Goal: Transaction & Acquisition: Obtain resource

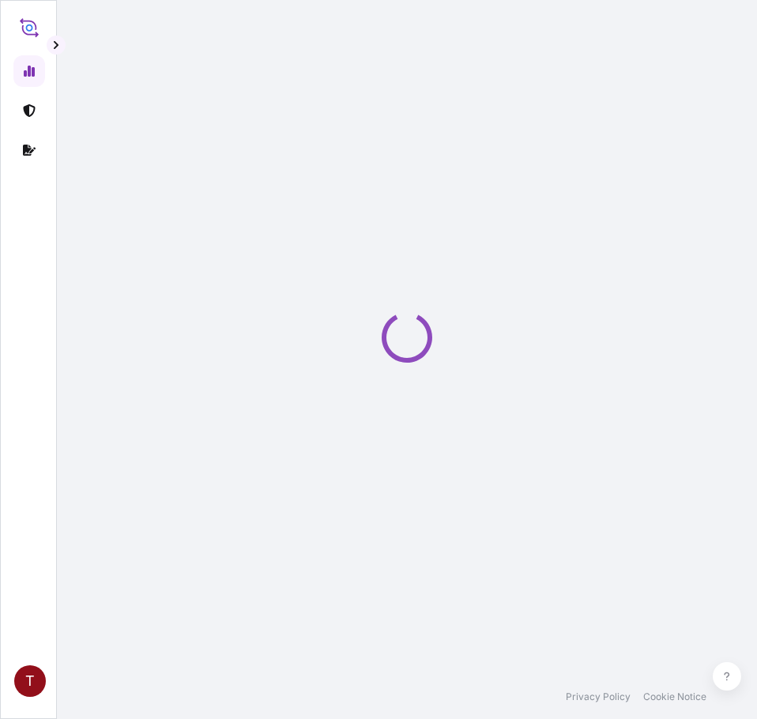
select select "2025"
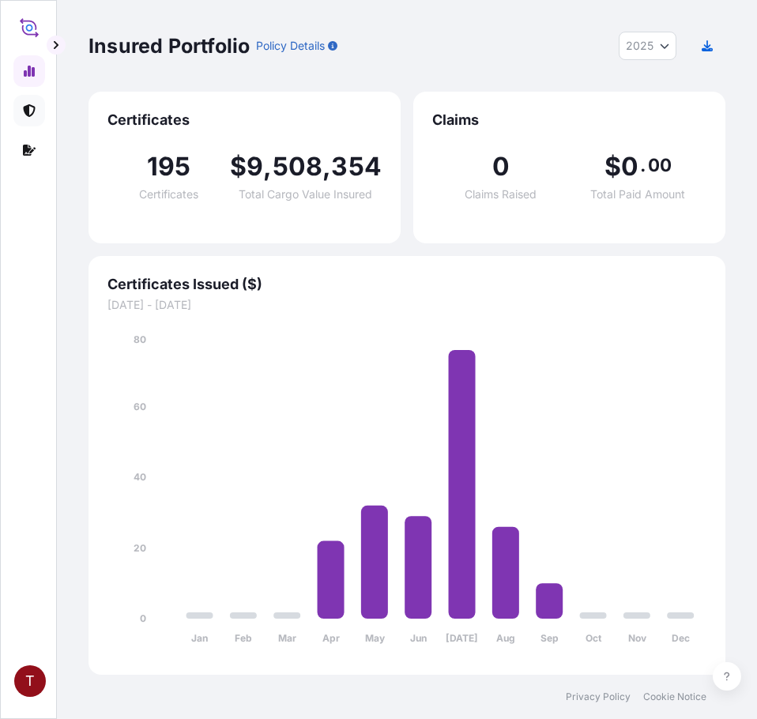
click at [30, 115] on icon at bounding box center [29, 110] width 12 height 13
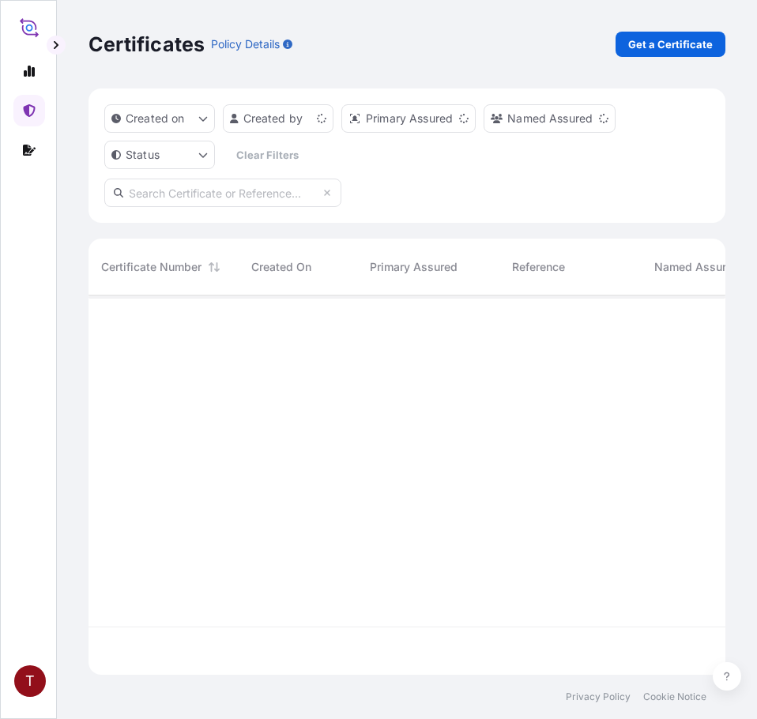
scroll to position [376, 625]
click at [654, 32] on link "Get a Certificate" at bounding box center [670, 44] width 110 height 25
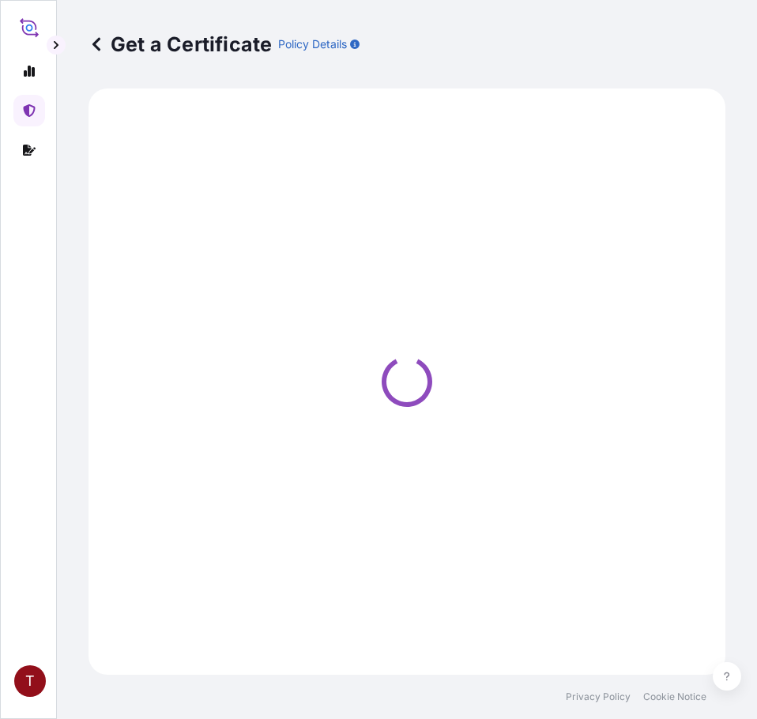
select select "Ocean Vessel"
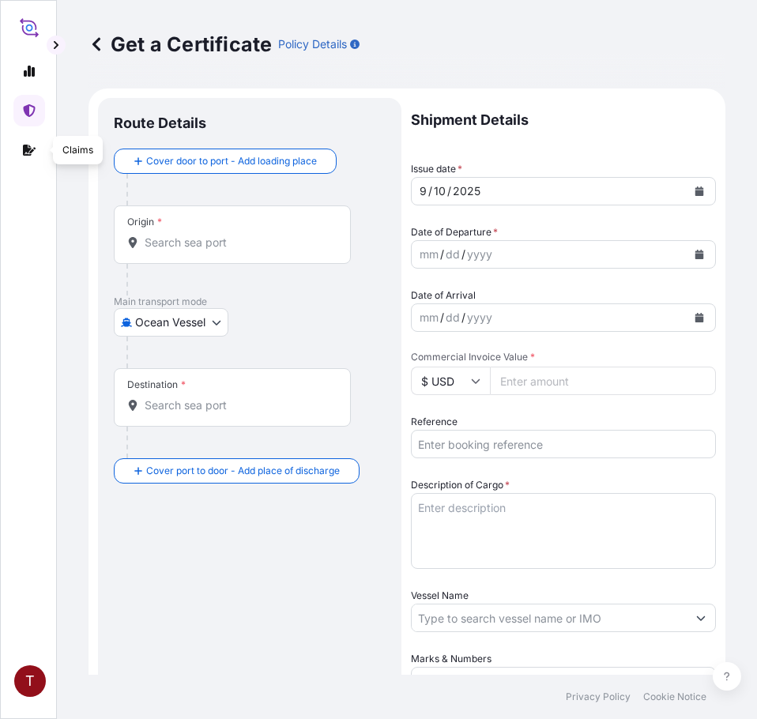
click at [167, 241] on input "Origin *" at bounding box center [238, 243] width 186 height 16
paste input "[GEOGRAPHIC_DATA]"
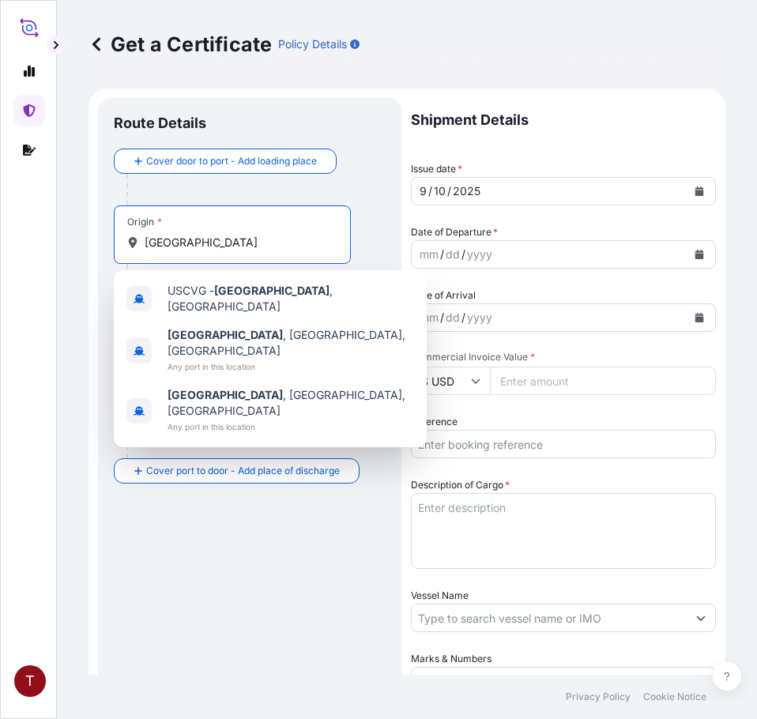
type input "[GEOGRAPHIC_DATA]"
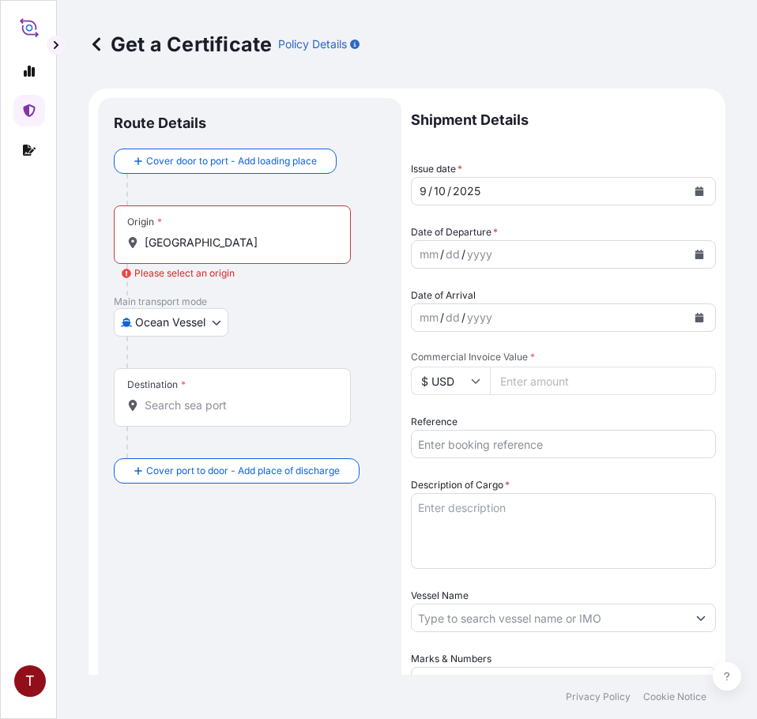
click at [188, 409] on input "Destination *" at bounding box center [238, 405] width 186 height 16
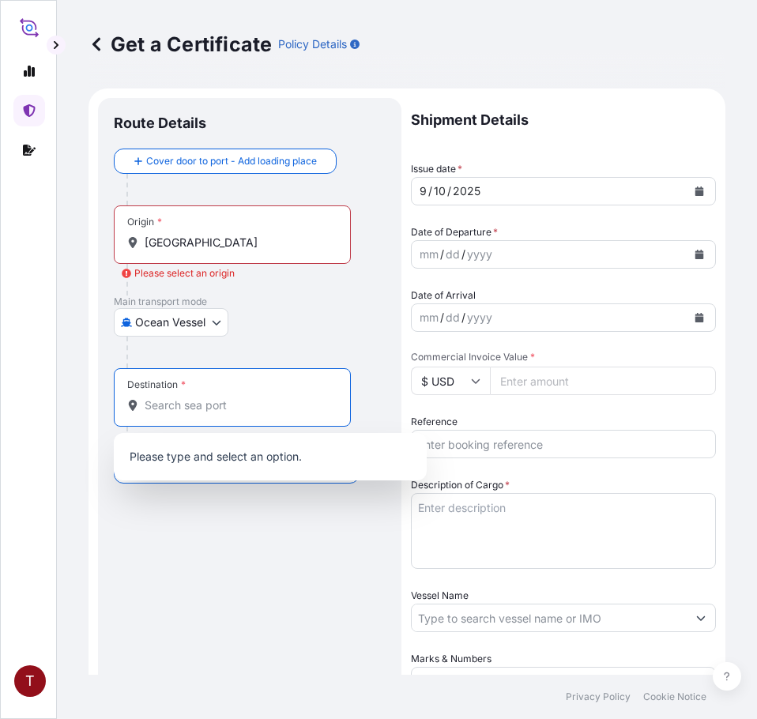
paste input "[GEOGRAPHIC_DATA]"
type input "[GEOGRAPHIC_DATA]"
click at [209, 242] on input "[GEOGRAPHIC_DATA]" at bounding box center [238, 243] width 186 height 16
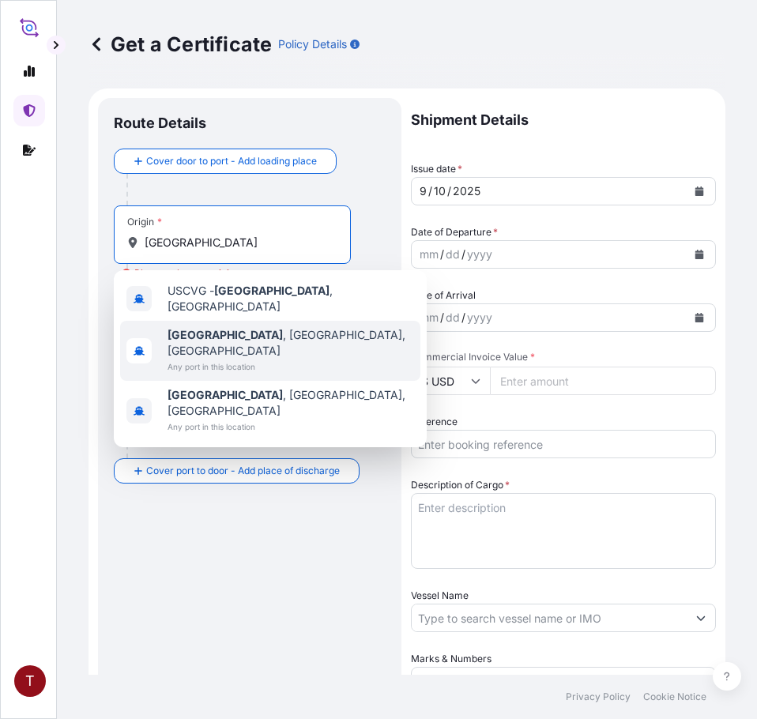
click at [230, 359] on span "Any port in this location" at bounding box center [290, 367] width 246 height 16
type input "[GEOGRAPHIC_DATA], [GEOGRAPHIC_DATA], [GEOGRAPHIC_DATA]"
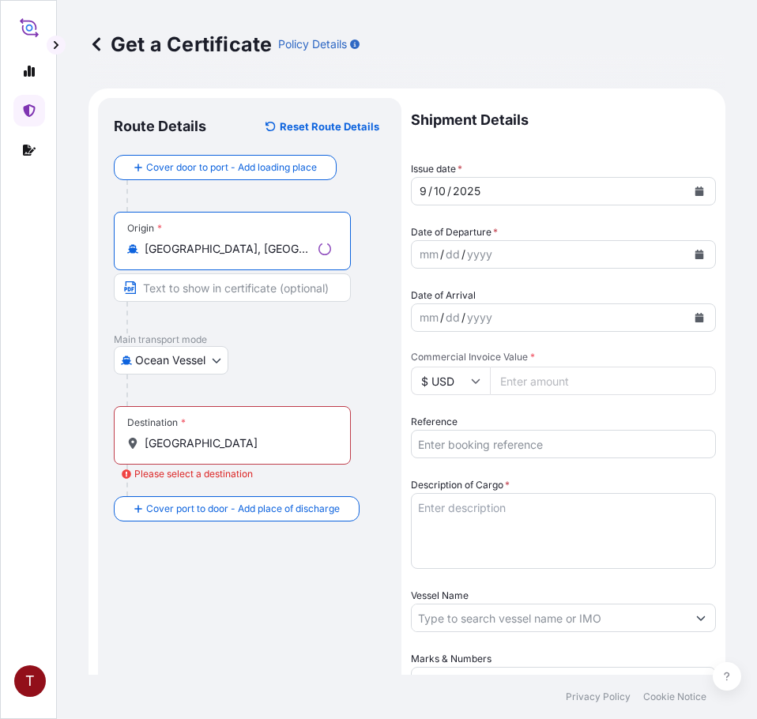
click at [220, 435] on div "Destination * [GEOGRAPHIC_DATA]" at bounding box center [232, 435] width 237 height 58
click at [220, 435] on input "[GEOGRAPHIC_DATA]" at bounding box center [238, 443] width 186 height 16
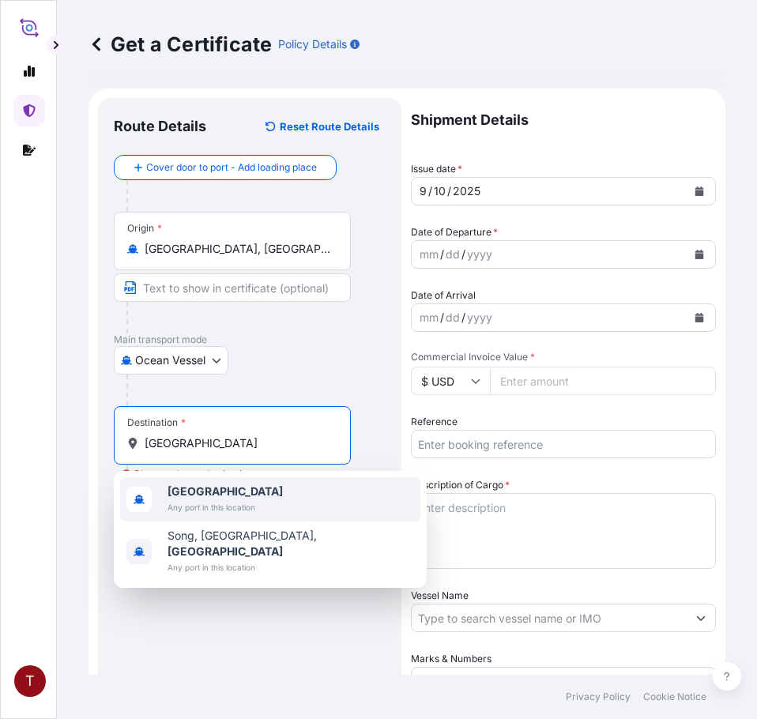
click at [217, 493] on span "[GEOGRAPHIC_DATA]" at bounding box center [224, 491] width 115 height 16
type input "[GEOGRAPHIC_DATA]"
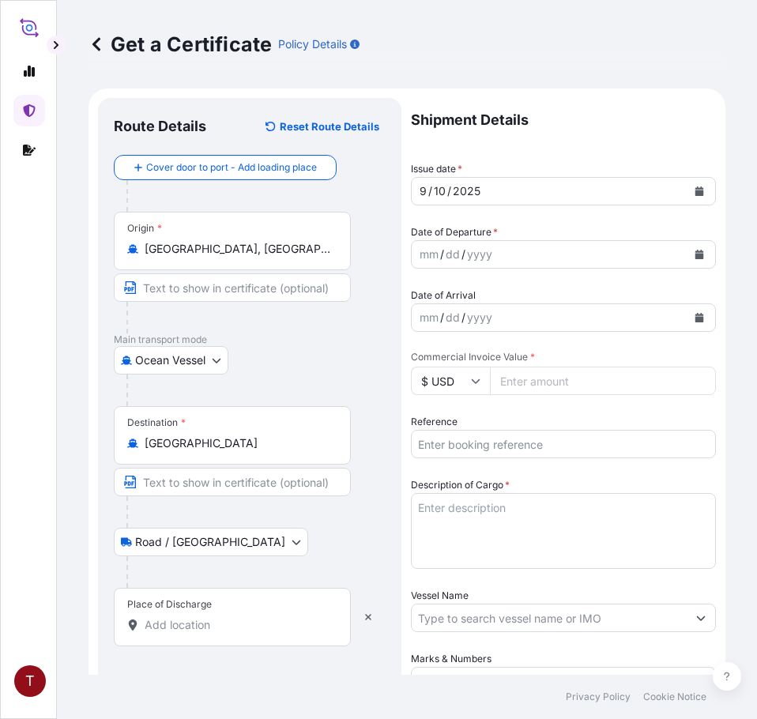
scroll to position [316, 0]
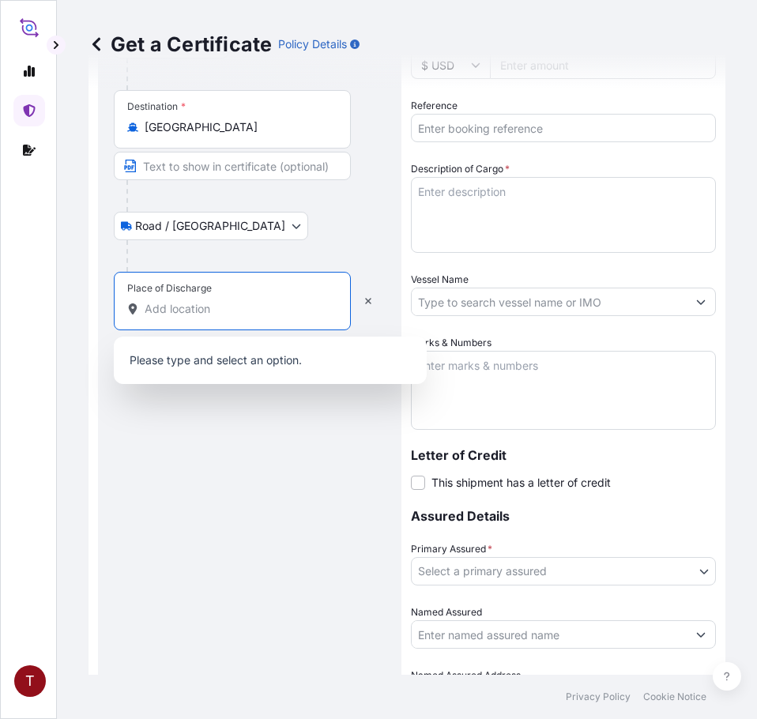
click at [226, 306] on input "Place of Discharge" at bounding box center [238, 309] width 186 height 16
paste input "[GEOGRAPHIC_DATA], [GEOGRAPHIC_DATA]"
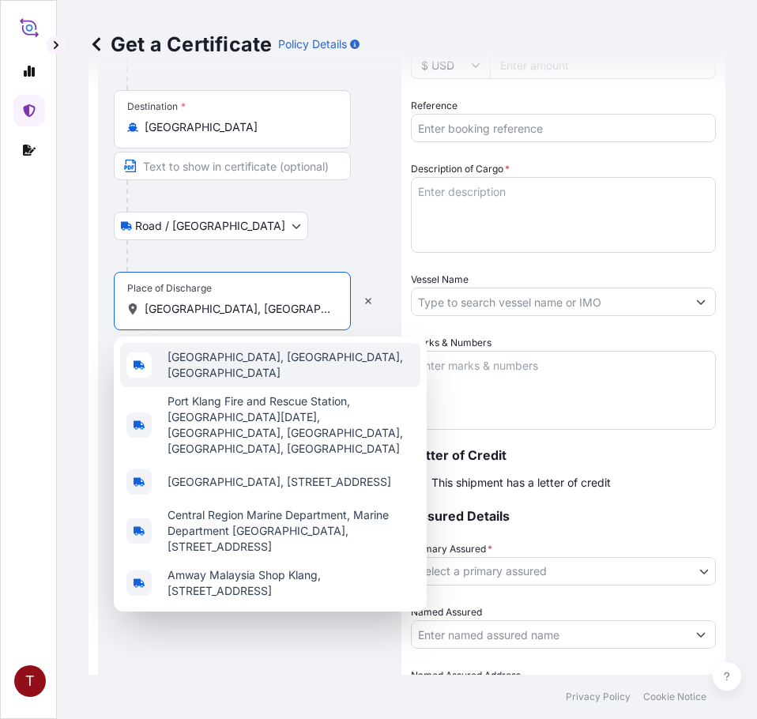
click at [221, 363] on span "[GEOGRAPHIC_DATA], [GEOGRAPHIC_DATA], [GEOGRAPHIC_DATA]" at bounding box center [290, 365] width 246 height 32
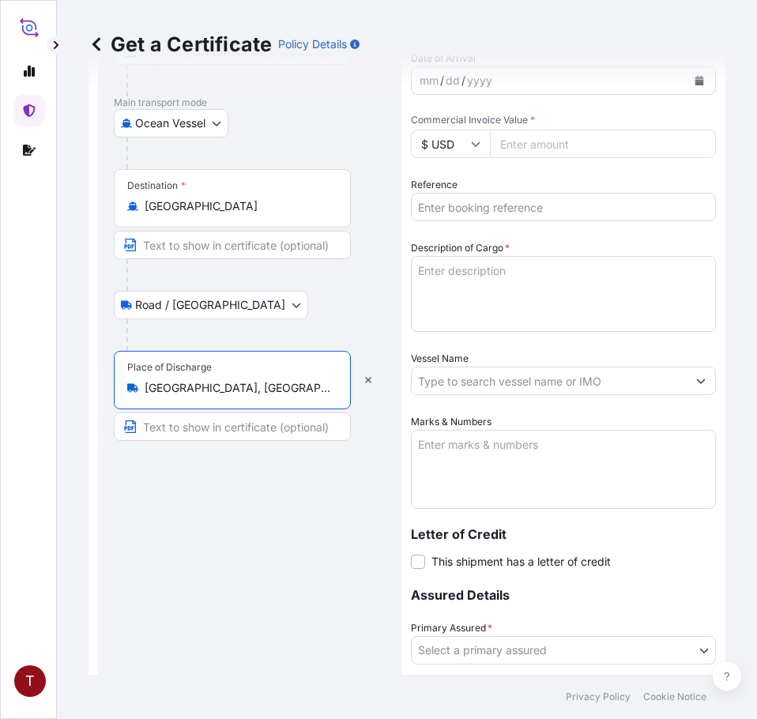
scroll to position [0, 0]
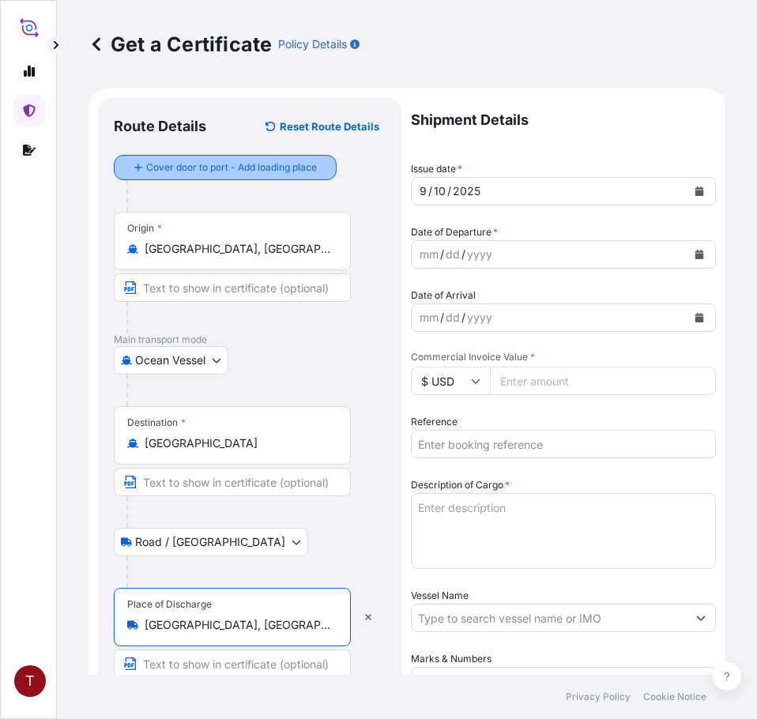
type input "[GEOGRAPHIC_DATA], [GEOGRAPHIC_DATA], [GEOGRAPHIC_DATA]"
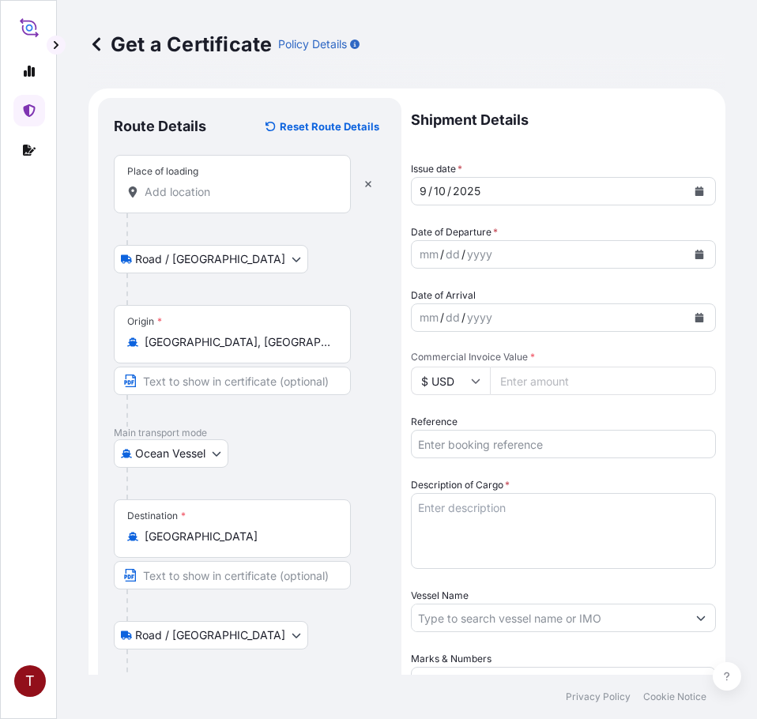
click at [154, 182] on div "Place of loading" at bounding box center [232, 184] width 237 height 58
click at [154, 184] on input "Place of loading" at bounding box center [238, 192] width 186 height 16
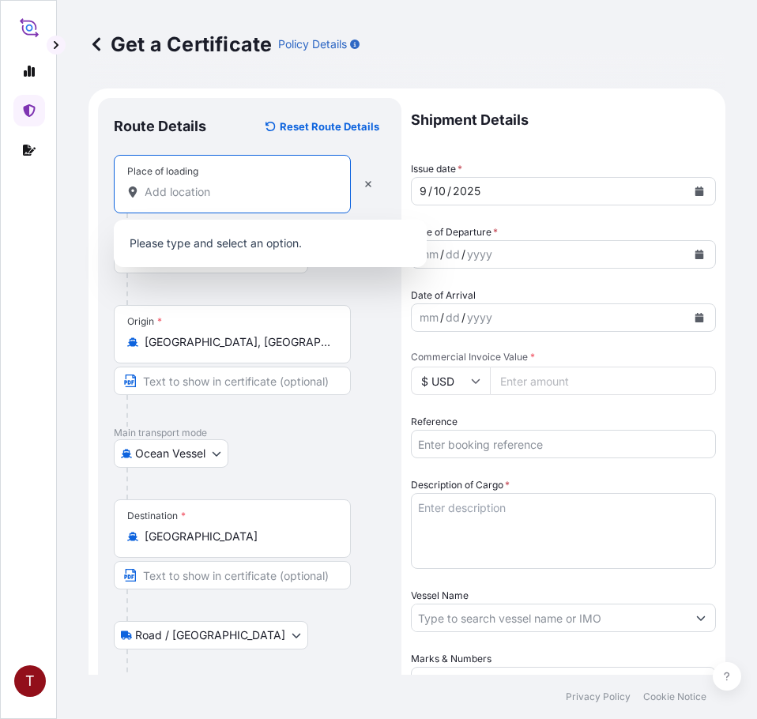
paste input "[GEOGRAPHIC_DATA], [GEOGRAPHIC_DATA]"
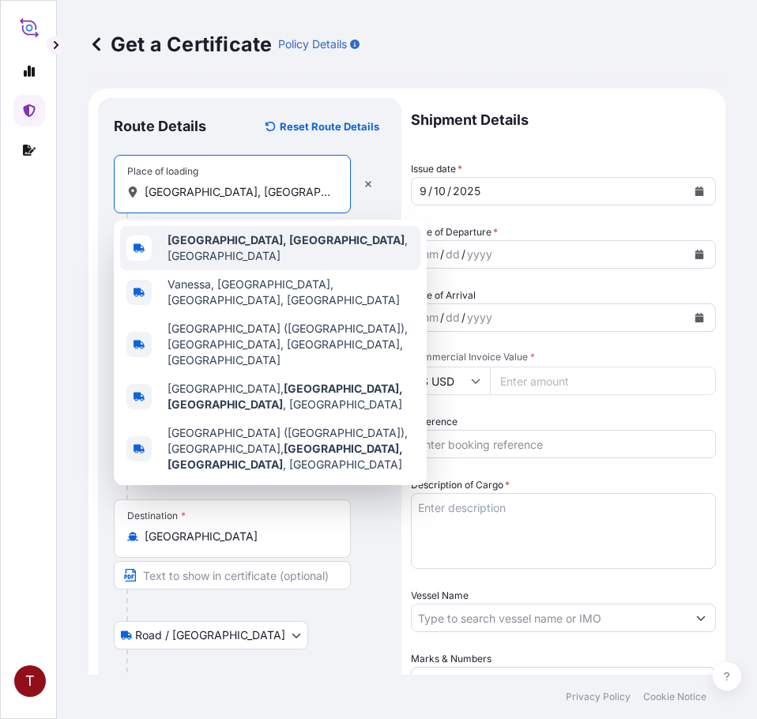
click at [261, 244] on div "[GEOGRAPHIC_DATA], [GEOGRAPHIC_DATA] , [GEOGRAPHIC_DATA]" at bounding box center [270, 248] width 300 height 44
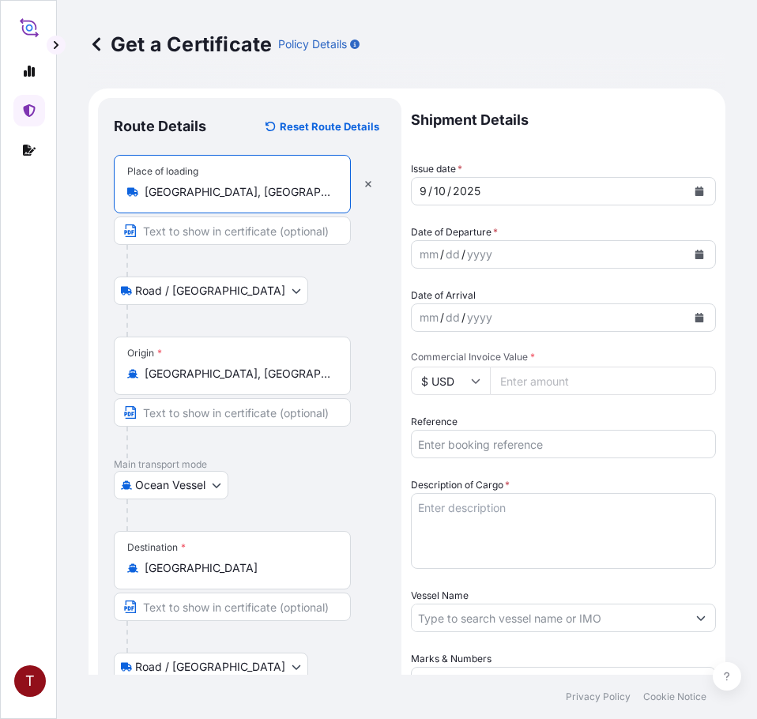
type input "[GEOGRAPHIC_DATA], [GEOGRAPHIC_DATA], [GEOGRAPHIC_DATA]"
click at [694, 253] on icon "Calendar" at bounding box center [698, 254] width 9 height 9
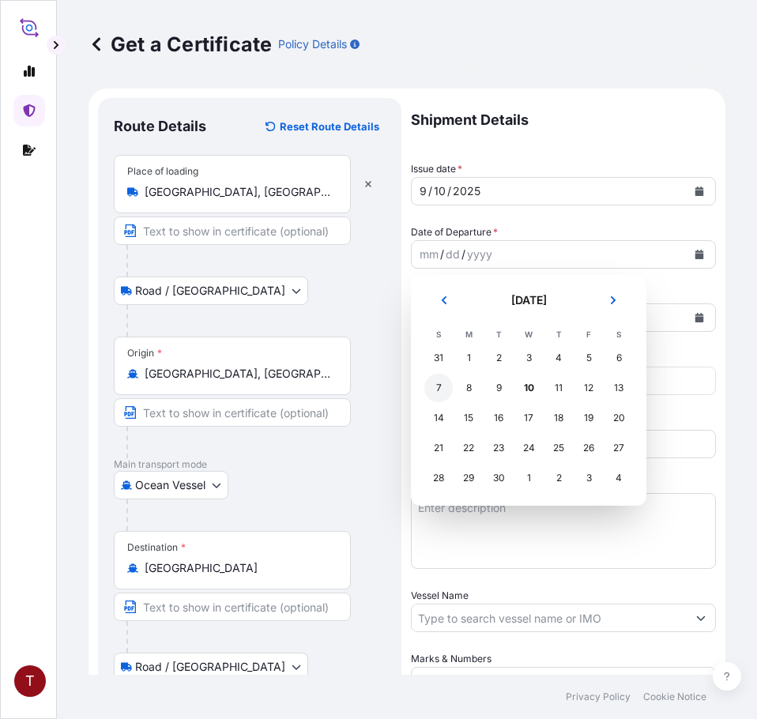
click at [434, 383] on div "7" at bounding box center [438, 388] width 28 height 28
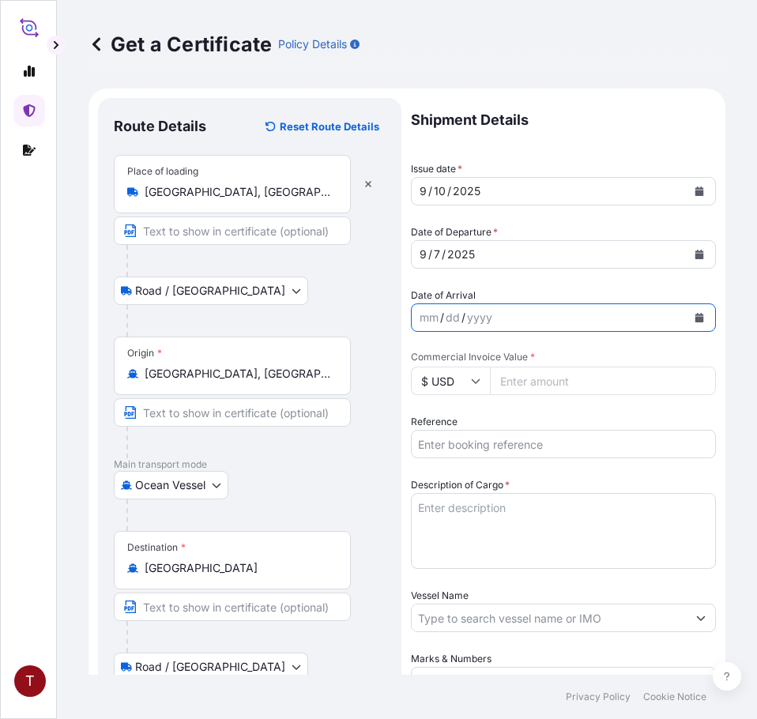
click at [695, 318] on icon "Calendar" at bounding box center [699, 317] width 9 height 9
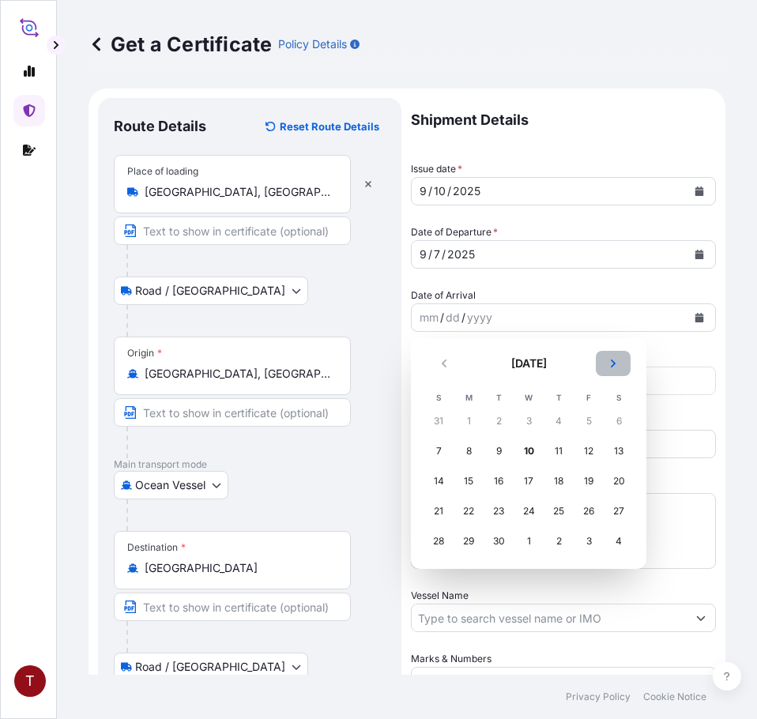
click at [612, 366] on icon "Next" at bounding box center [613, 363] width 5 height 8
click at [617, 445] on div "11" at bounding box center [618, 451] width 28 height 28
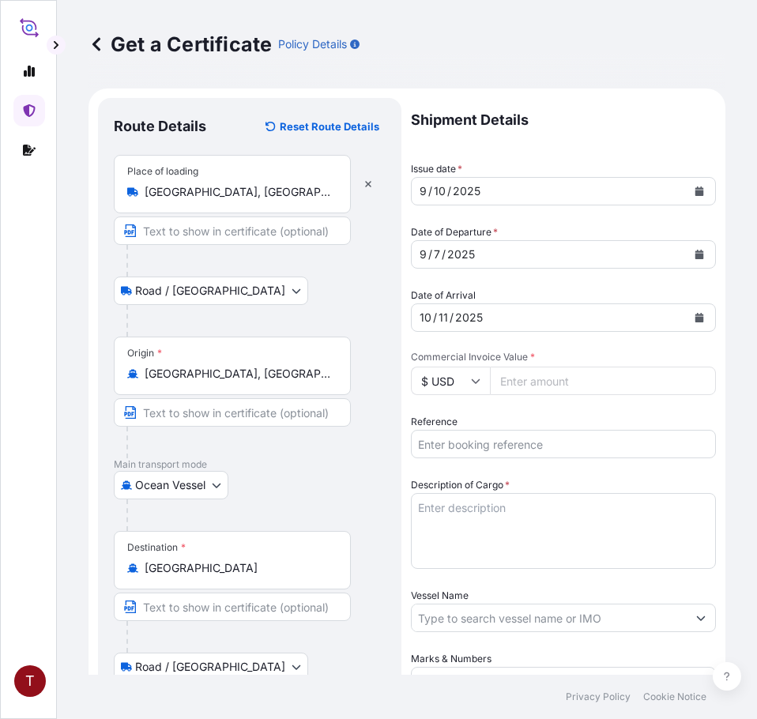
click at [532, 372] on input "Commercial Invoice Value *" at bounding box center [603, 380] width 226 height 28
paste input "50802.87"
type input "50802.87"
click at [492, 432] on input "Reference" at bounding box center [563, 444] width 305 height 28
paste input "10420785906"
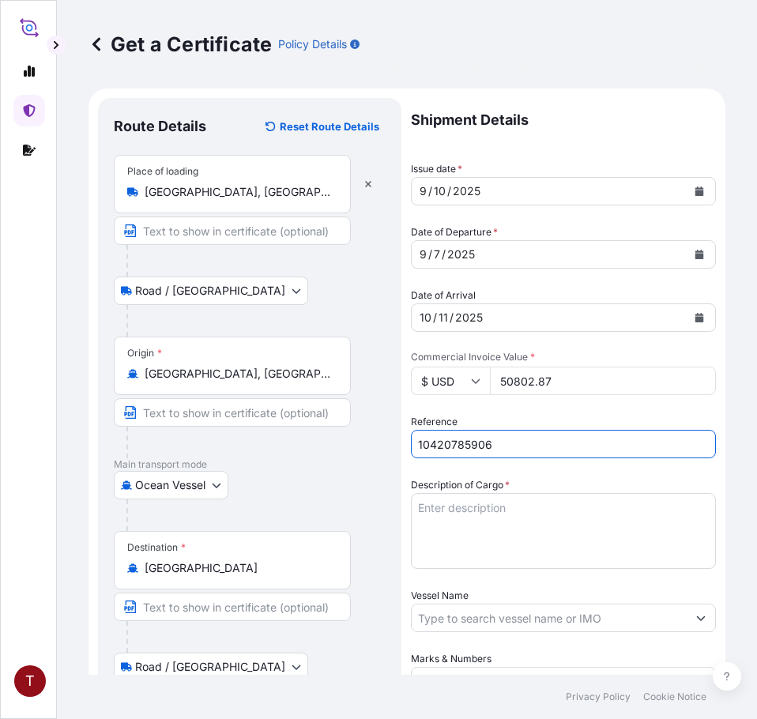
type input "10420785906"
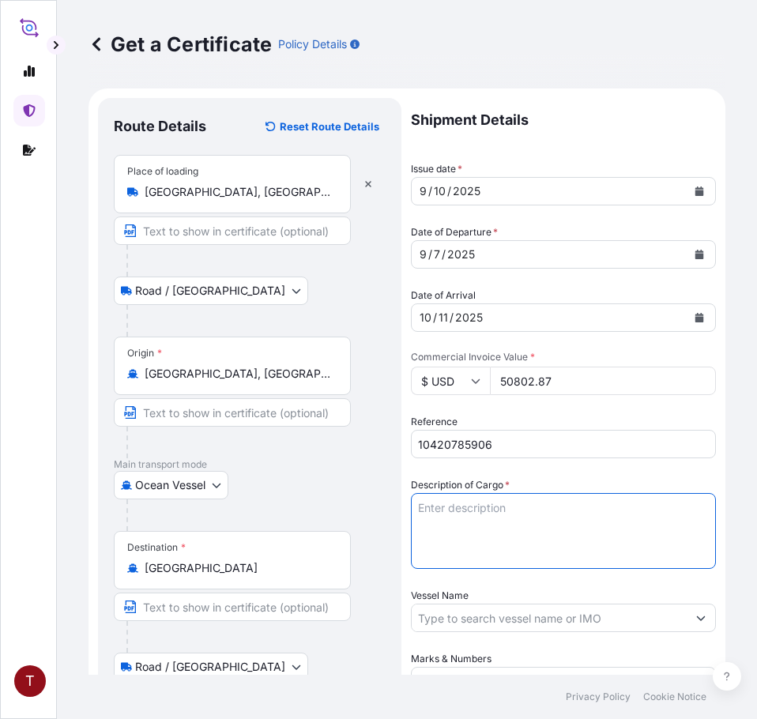
click at [454, 512] on textarea "Description of Cargo *" at bounding box center [563, 531] width 305 height 76
paste textarea "IBC CONTAINER LOADED INTO 1 20' CONTAINER(S) CALFAX DB-45"
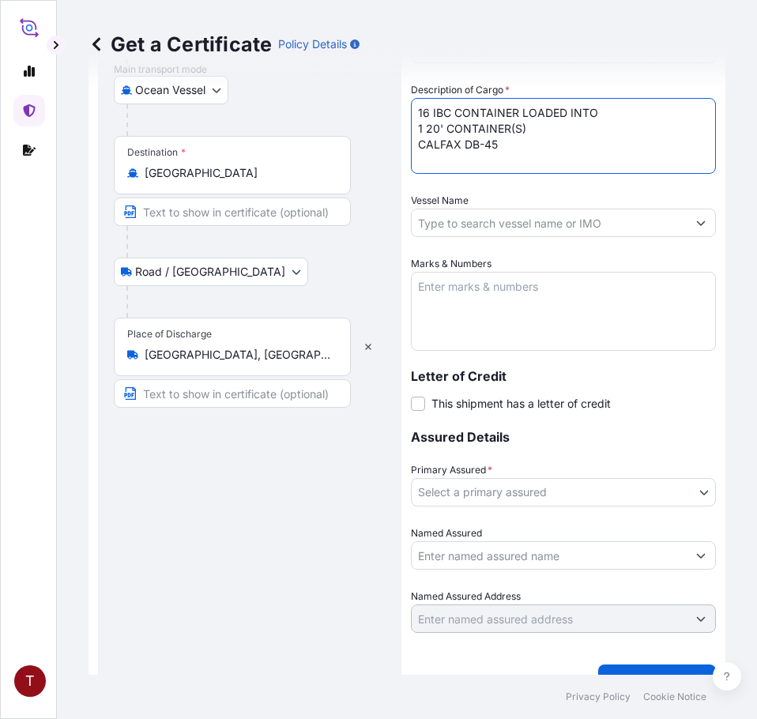
scroll to position [426, 0]
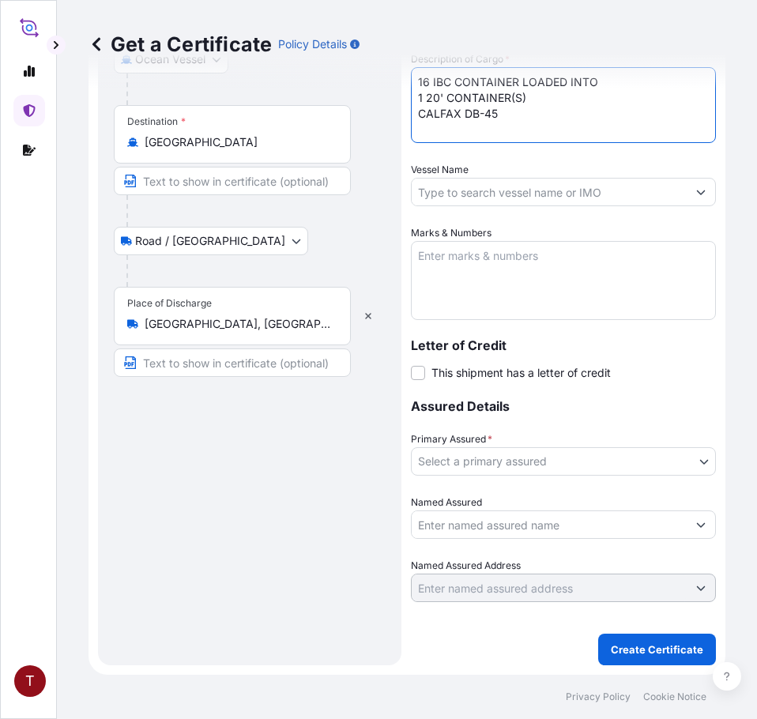
type textarea "16 IBC CONTAINER LOADED INTO 1 20' CONTAINER(S) CALFAX DB-45"
click at [457, 179] on input "Vessel Name" at bounding box center [548, 192] width 275 height 28
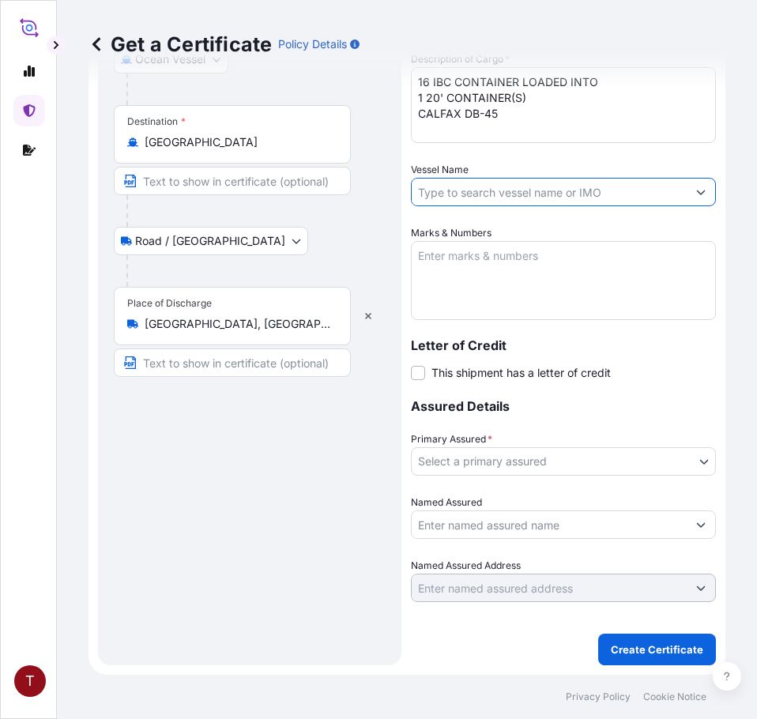
paste input "CMA CGM POINTE DU PITON 007W"
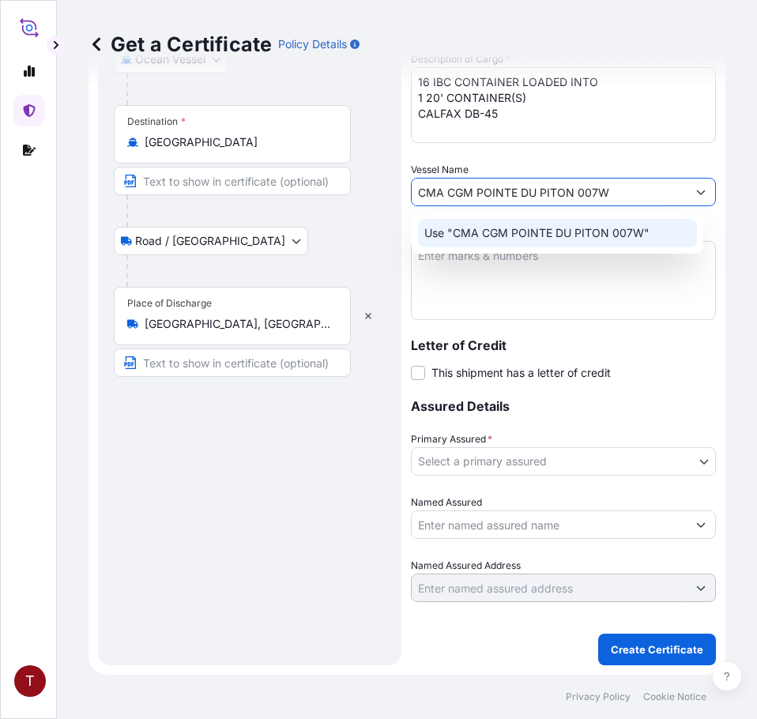
click at [528, 227] on p "Use "CMA CGM POINTE DU PITON 007W"" at bounding box center [536, 233] width 225 height 16
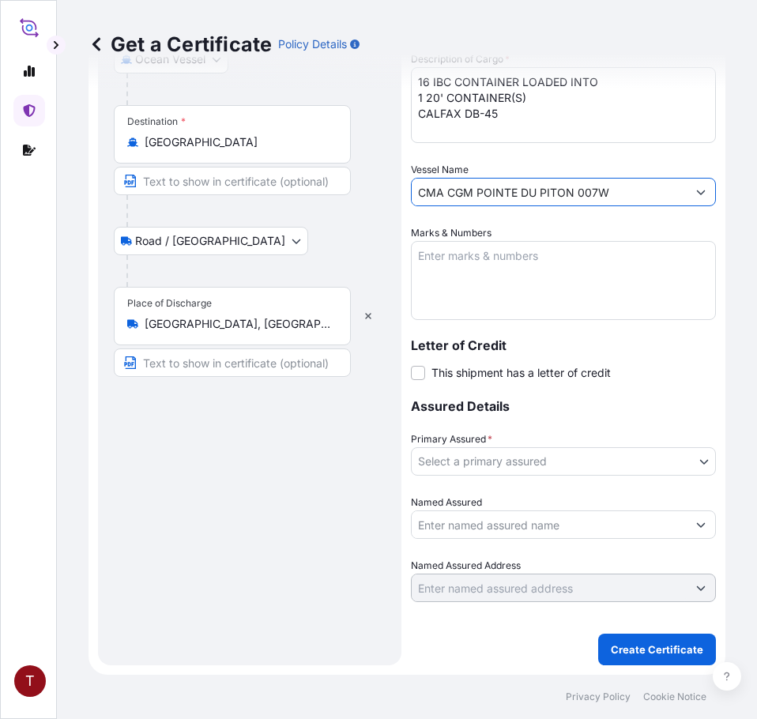
type input "CMA CGM POINTE DU PITON 007W"
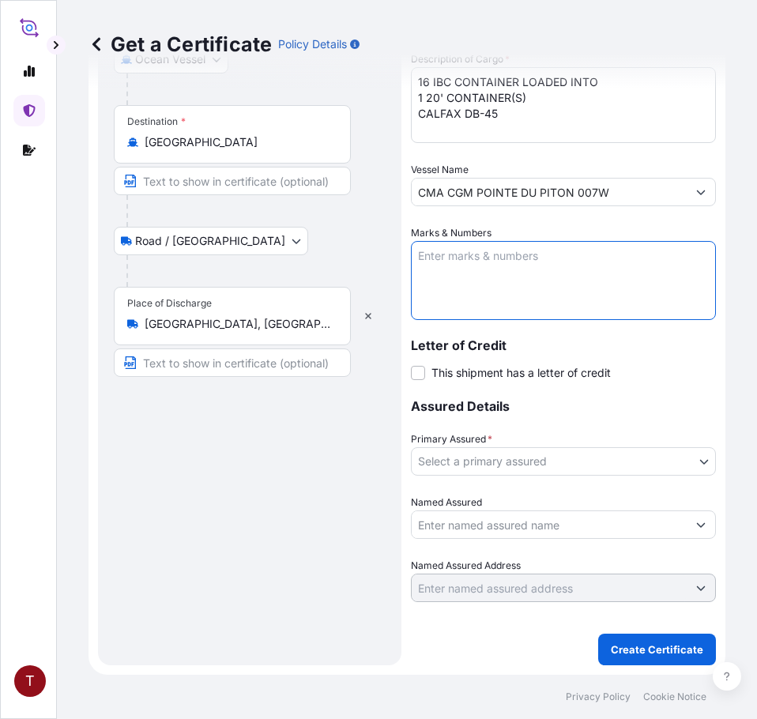
click at [453, 265] on textarea "Marks & Numbers" at bounding box center [563, 280] width 305 height 79
paste textarea "10420785906 107886 234320 PO 2505-024"
drag, startPoint x: 457, startPoint y: 266, endPoint x: 389, endPoint y: 262, distance: 67.3
click at [389, 262] on form "Route Details Reset Route Details Place of loading [GEOGRAPHIC_DATA], [GEOGRAPH…" at bounding box center [406, 169] width 637 height 1012
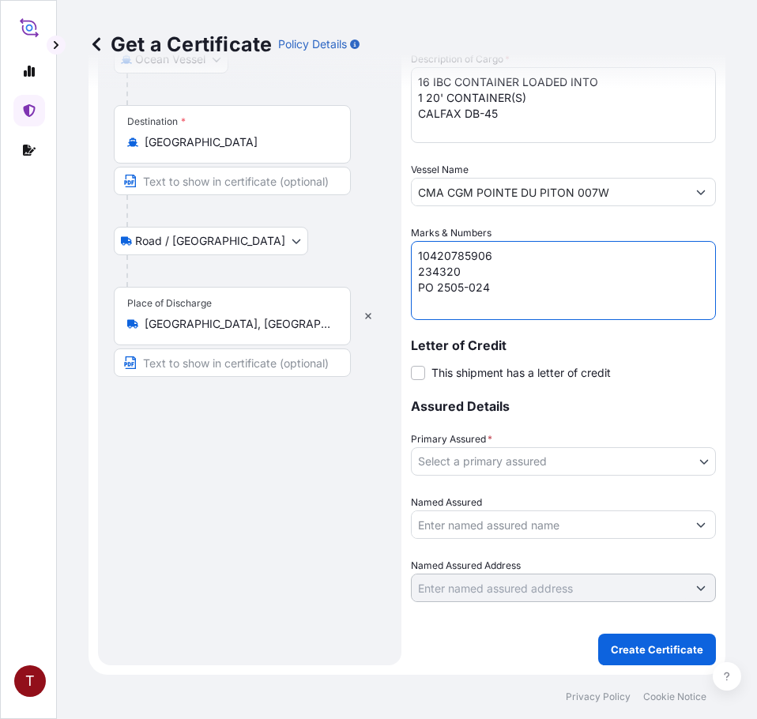
scroll to position [0, 0]
type textarea "10420785906 234320 PO 2505-024"
click at [494, 460] on body "T Get a Certificate Policy Details Route Details Reset Route Details Place of l…" at bounding box center [378, 359] width 757 height 719
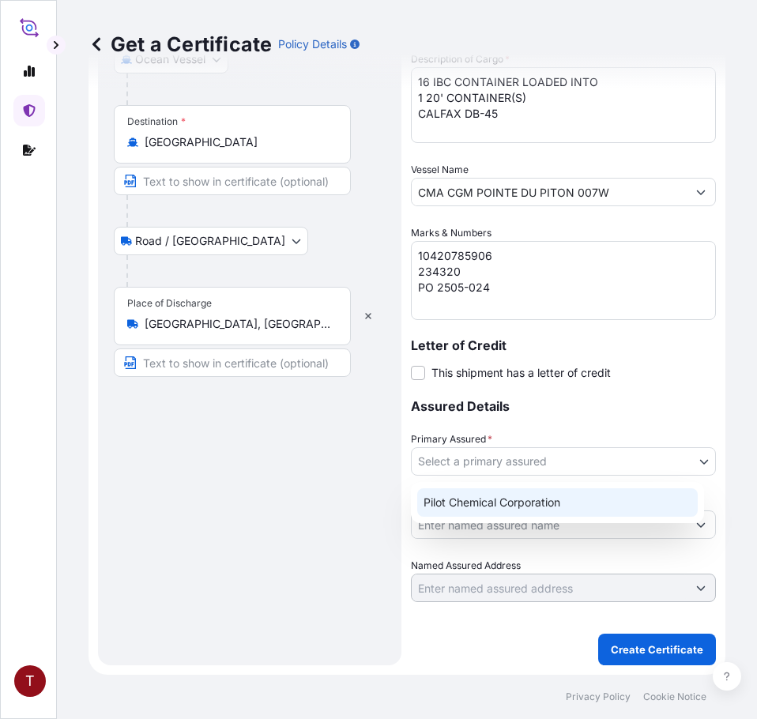
click at [539, 495] on div "Pilot Chemical Corporation" at bounding box center [557, 502] width 280 height 28
select select "31545"
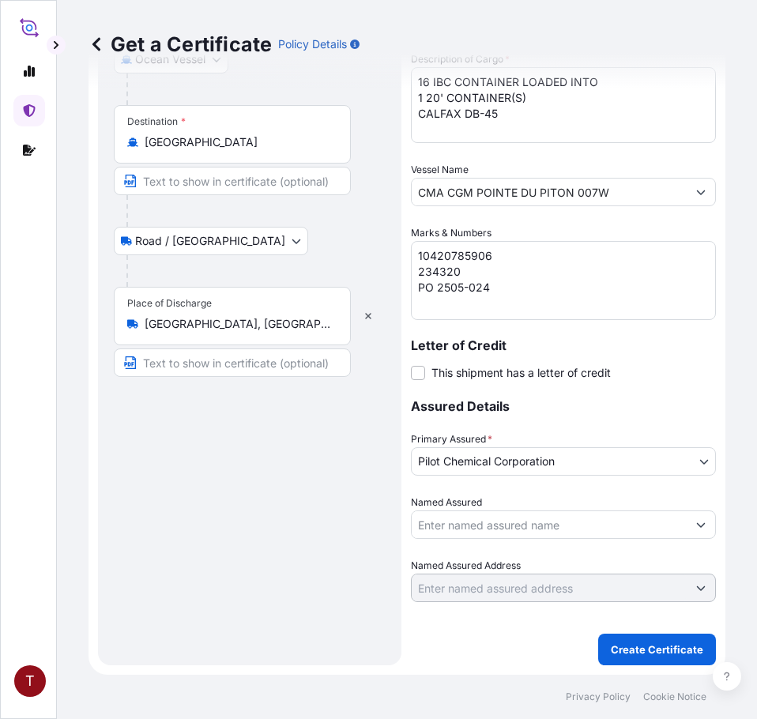
click at [472, 526] on input "Named Assured" at bounding box center [548, 524] width 275 height 28
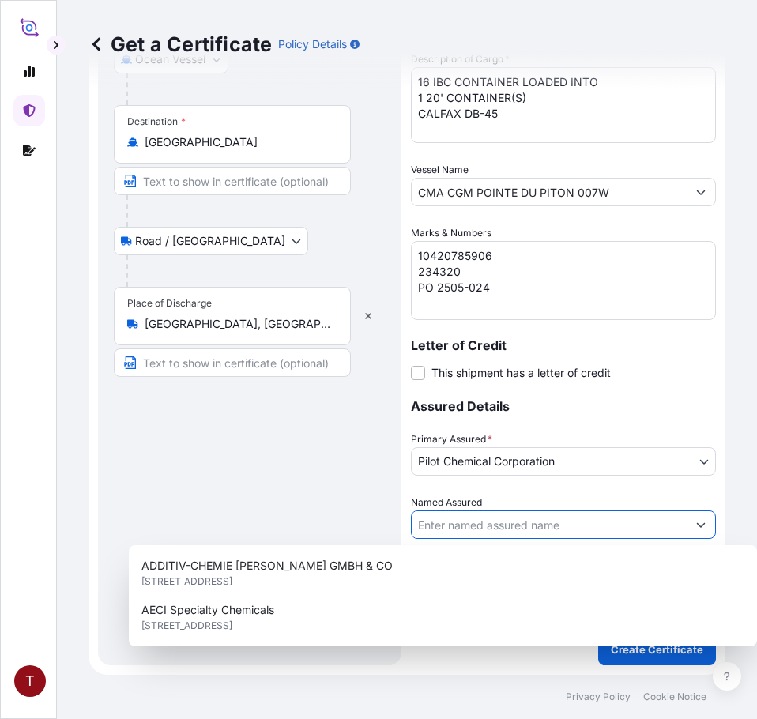
paste input "FLONEX INDUSTRIES SDN BHD [STREET_ADDRESS]"
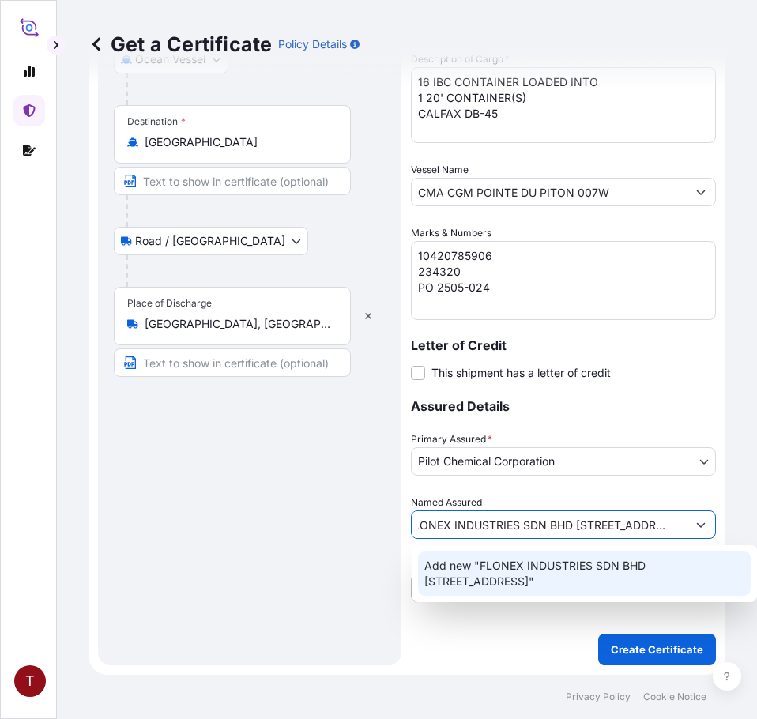
click at [511, 572] on span "Add new "FLONEX INDUSTRIES SDN BHD [STREET_ADDRESS]"" at bounding box center [584, 574] width 320 height 32
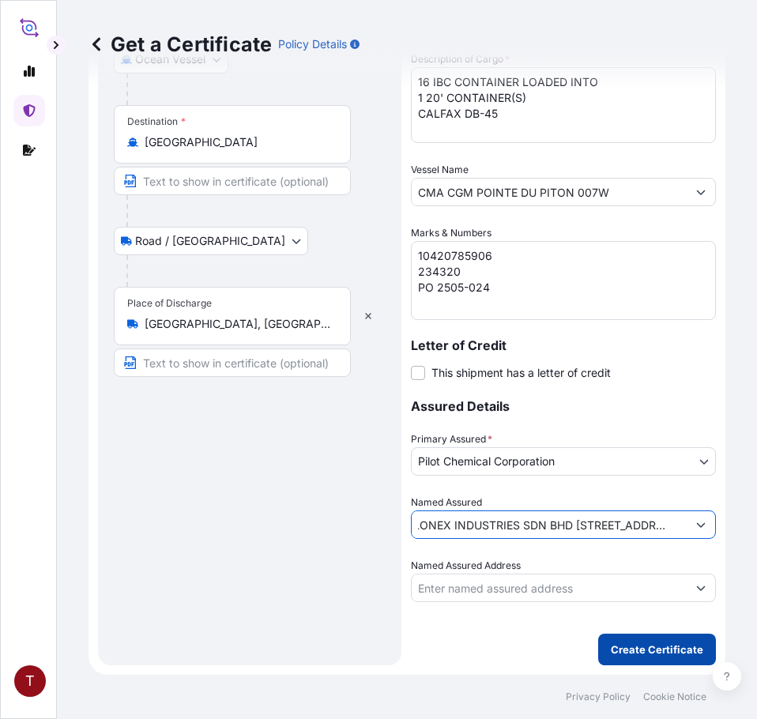
type input "FLONEX INDUSTRIES SDN BHD [STREET_ADDRESS]"
click at [639, 651] on p "Create Certificate" at bounding box center [657, 649] width 92 height 16
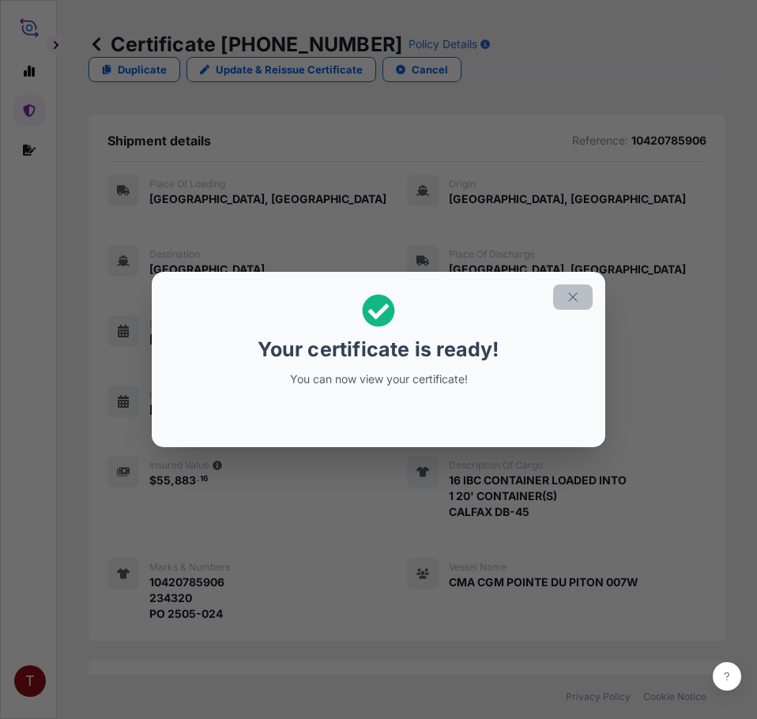
click at [578, 297] on icon "button" at bounding box center [573, 297] width 14 height 14
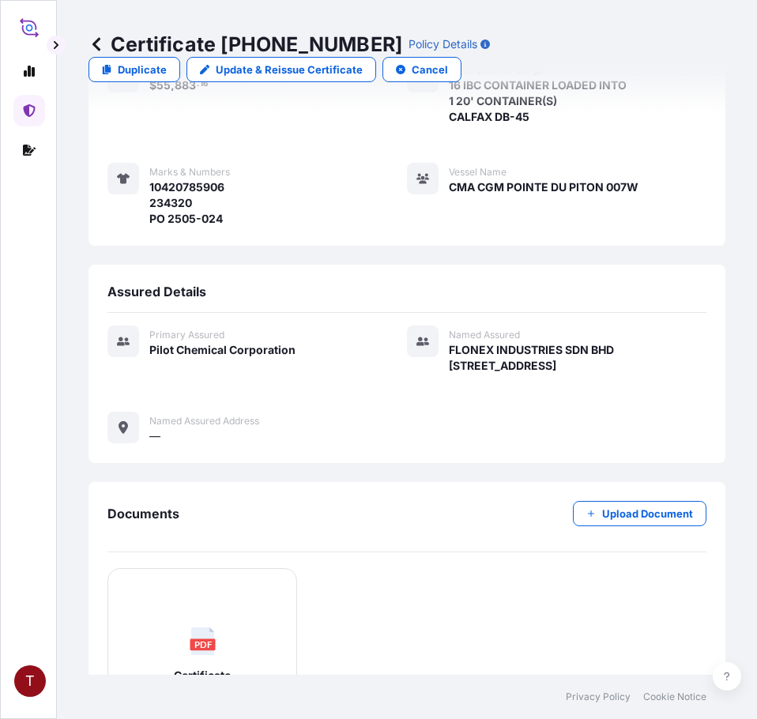
scroll to position [627, 0]
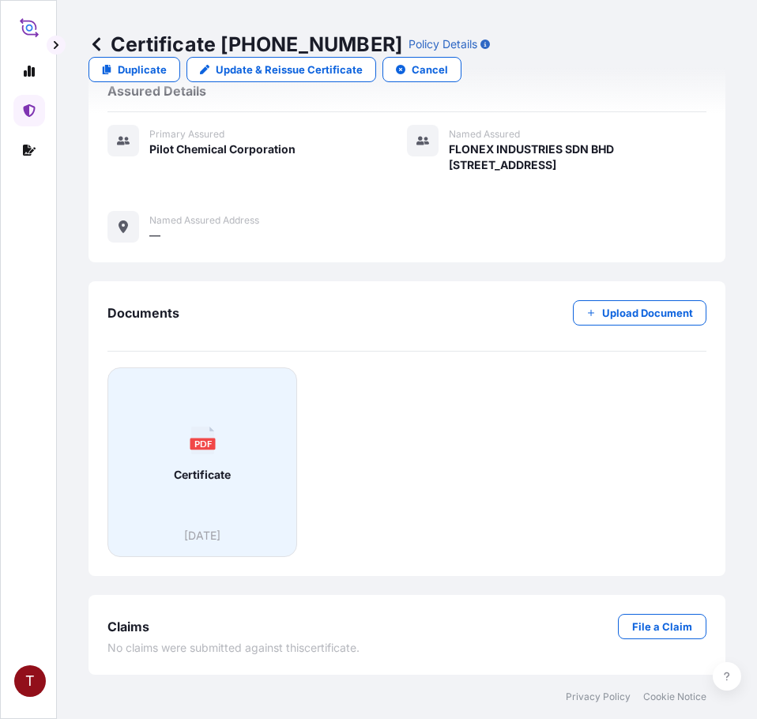
click at [224, 488] on div "PDF Certificate" at bounding box center [202, 454] width 163 height 147
